Goal: Check status: Check status

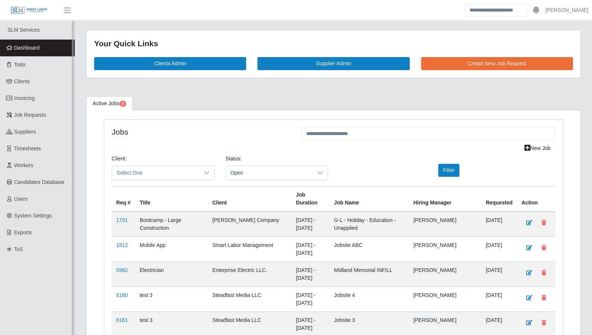
click at [51, 51] on link "Dashboard" at bounding box center [37, 48] width 75 height 17
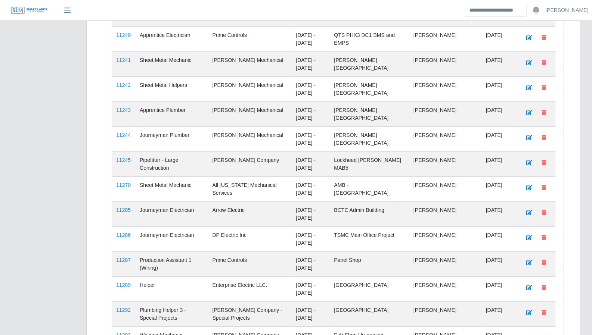
scroll to position [1849, 0]
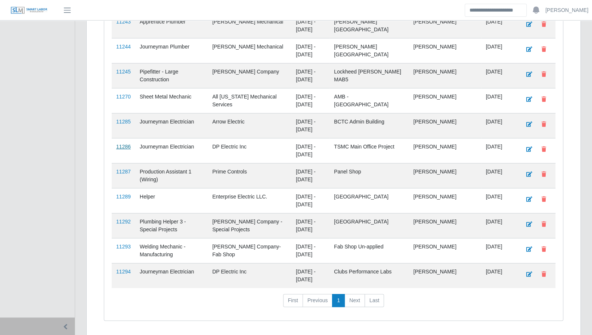
click at [124, 144] on link "11286" at bounding box center [123, 147] width 15 height 6
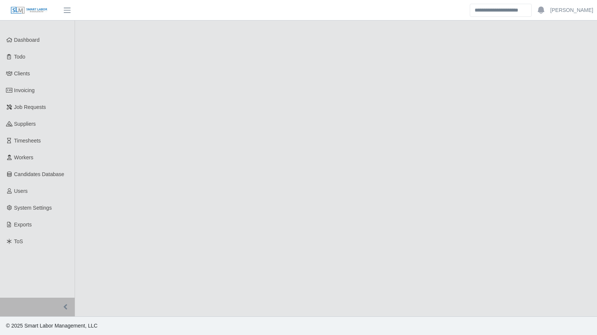
select select "****"
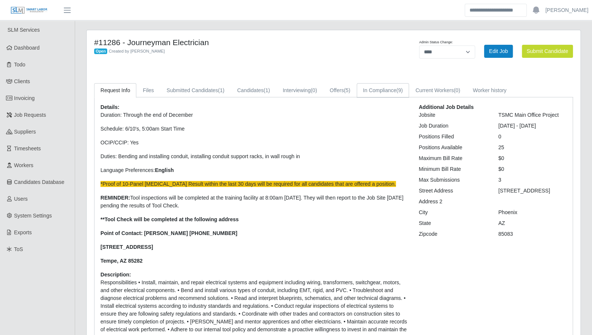
click at [387, 94] on link "In Compliance (9)" at bounding box center [383, 90] width 53 height 15
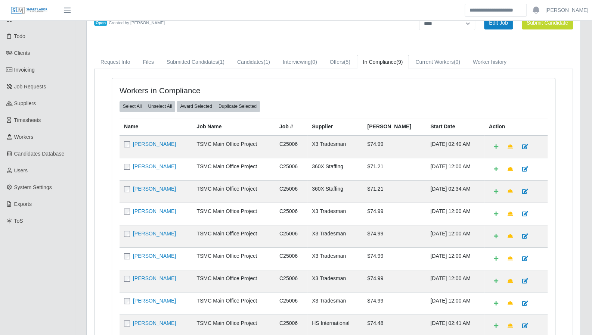
scroll to position [9, 0]
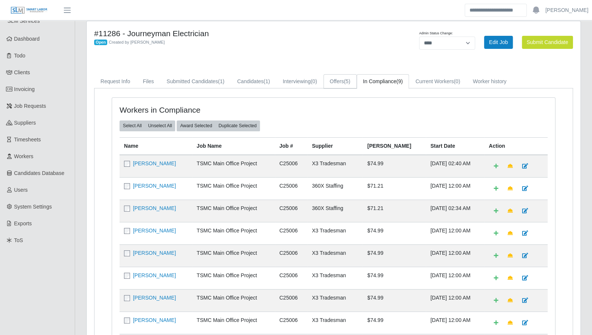
click at [344, 83] on span "(5)" at bounding box center [347, 81] width 6 height 6
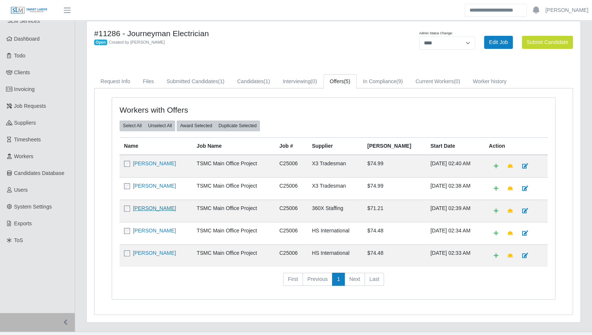
click at [158, 207] on link "Noe Flores Ulloa" at bounding box center [154, 208] width 43 height 6
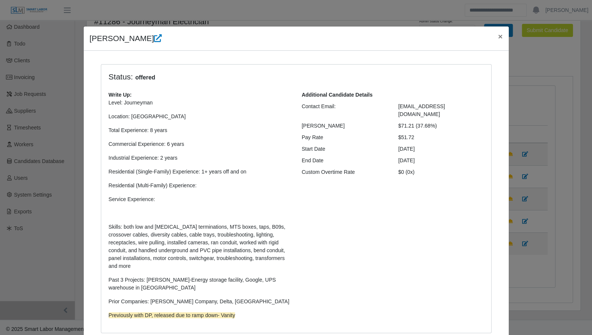
scroll to position [20, 0]
click at [498, 38] on span "×" at bounding box center [500, 36] width 4 height 9
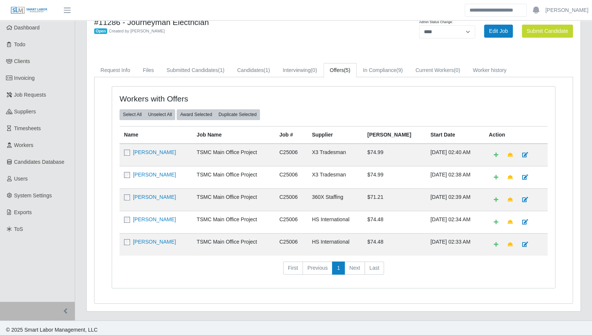
drag, startPoint x: 570, startPoint y: 151, endPoint x: 535, endPoint y: 150, distance: 35.1
click at [570, 151] on div "Workers with Offers Select All Unselect All Award Selected Duplicate Selected N…" at bounding box center [333, 190] width 478 height 226
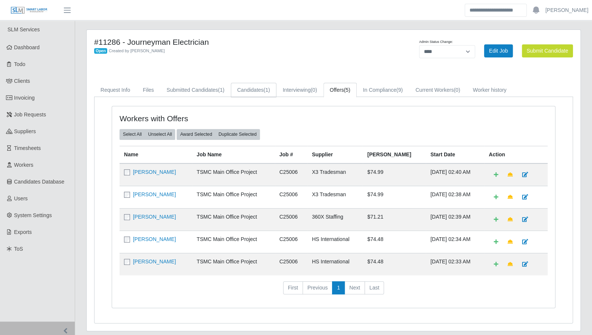
scroll to position [0, 0]
click at [13, 47] on link "Dashboard" at bounding box center [37, 48] width 75 height 17
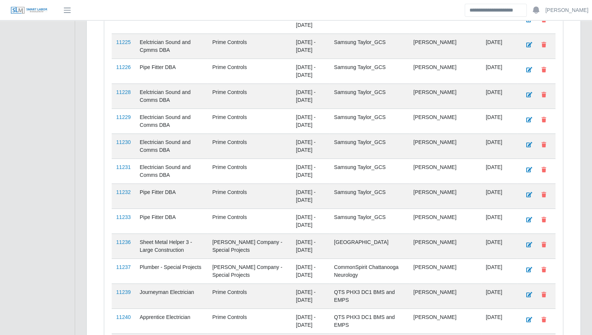
scroll to position [1849, 0]
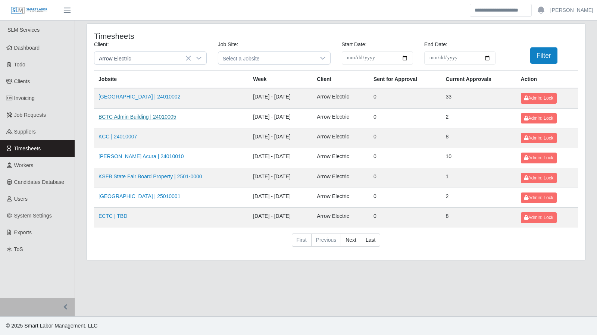
click at [139, 116] on link "BCTC Admin Building | 24010005" at bounding box center [138, 117] width 78 height 6
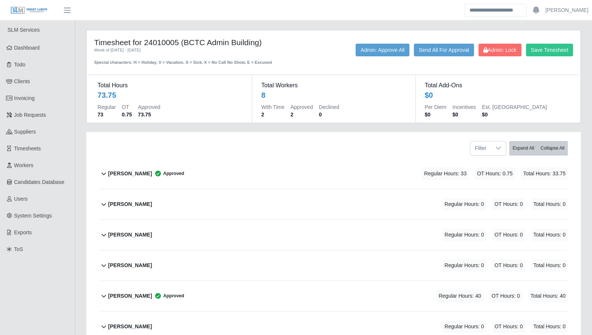
click at [104, 177] on button "[PERSON_NAME] Approved Regular Hours: 33 OT Hours: 0.75 Total Hours: 33.75" at bounding box center [333, 174] width 468 height 30
